Goal: Navigation & Orientation: Find specific page/section

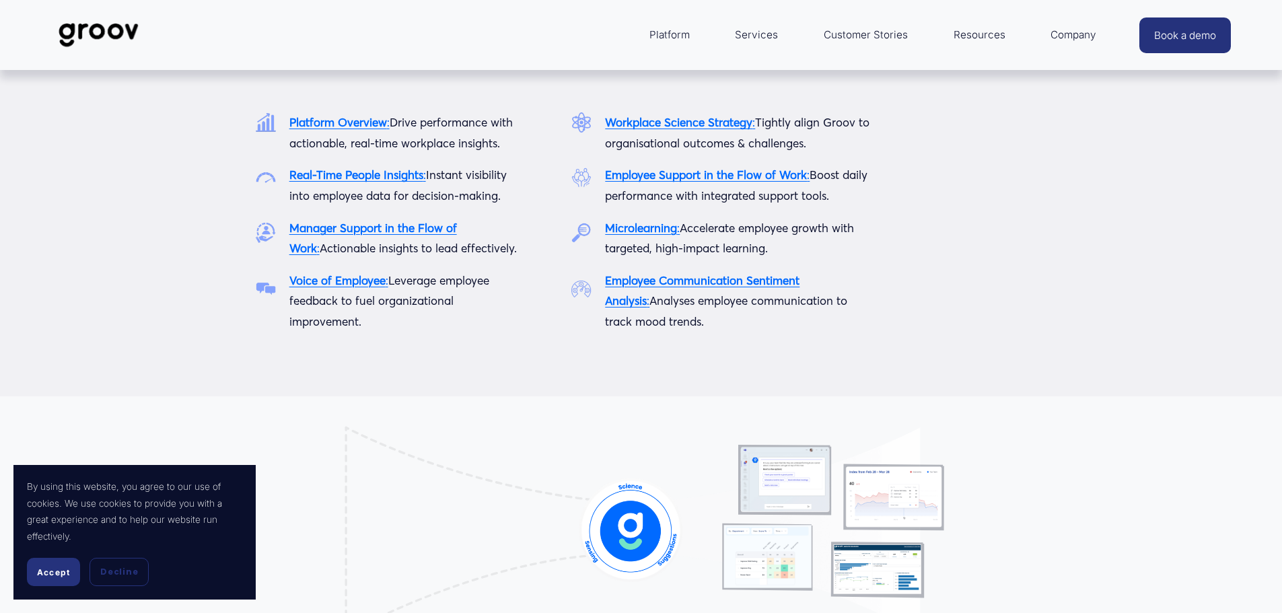
click at [678, 36] on span "Platform" at bounding box center [669, 35] width 40 height 19
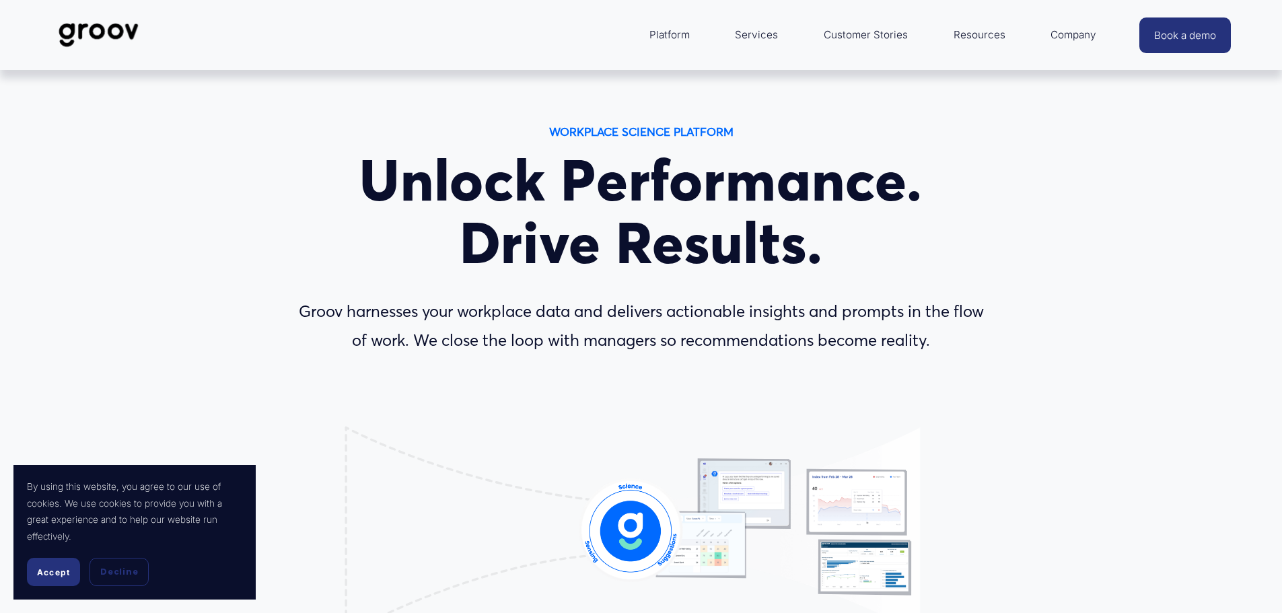
click at [760, 36] on link "Services" at bounding box center [756, 35] width 57 height 32
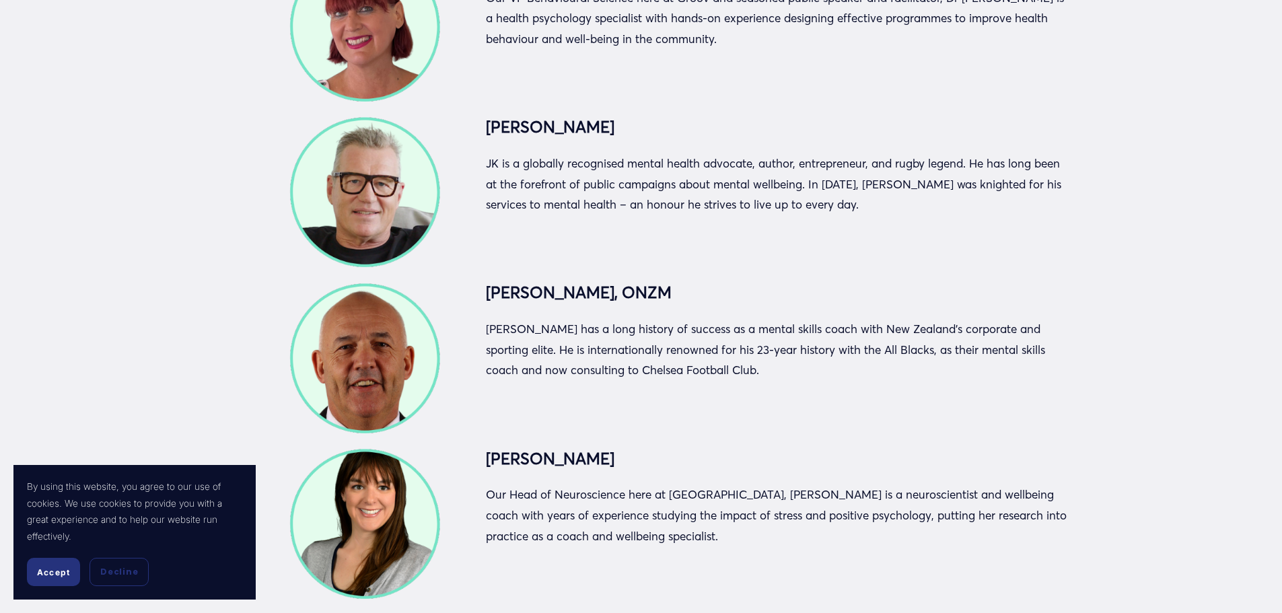
scroll to position [2827, 0]
